Goal: Task Accomplishment & Management: Manage account settings

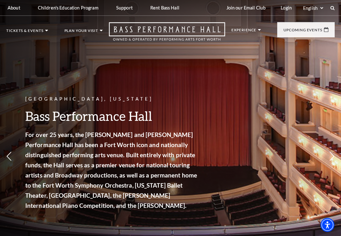
click at [285, 8] on link "Login" at bounding box center [286, 7] width 21 height 15
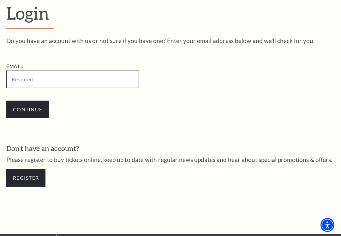
scroll to position [157, 0]
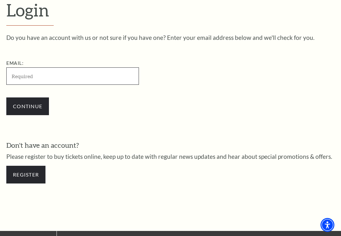
click at [103, 72] on input "Email:" at bounding box center [72, 75] width 133 height 17
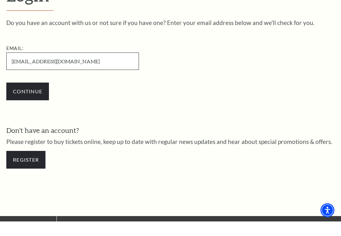
type input "[EMAIL_ADDRESS][DOMAIN_NAME]"
click at [39, 97] on input "Continue" at bounding box center [27, 106] width 43 height 18
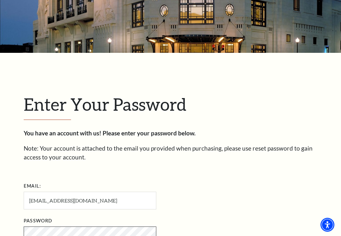
scroll to position [162, 0]
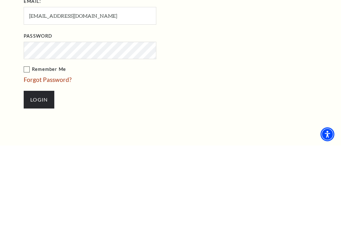
click at [24, 156] on label "Remember Me" at bounding box center [122, 160] width 196 height 8
click at [0, 0] on input "Remember Me" at bounding box center [0, 0] width 0 height 0
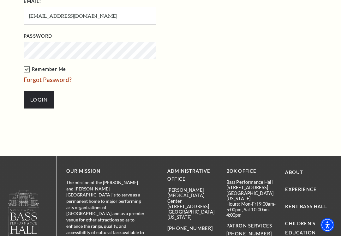
click at [40, 98] on input "Login" at bounding box center [39, 100] width 31 height 18
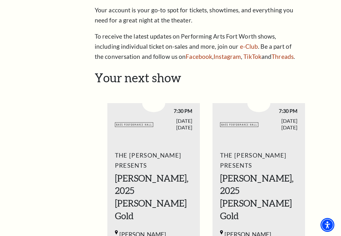
scroll to position [166, 0]
